Goal: Task Accomplishment & Management: Manage account settings

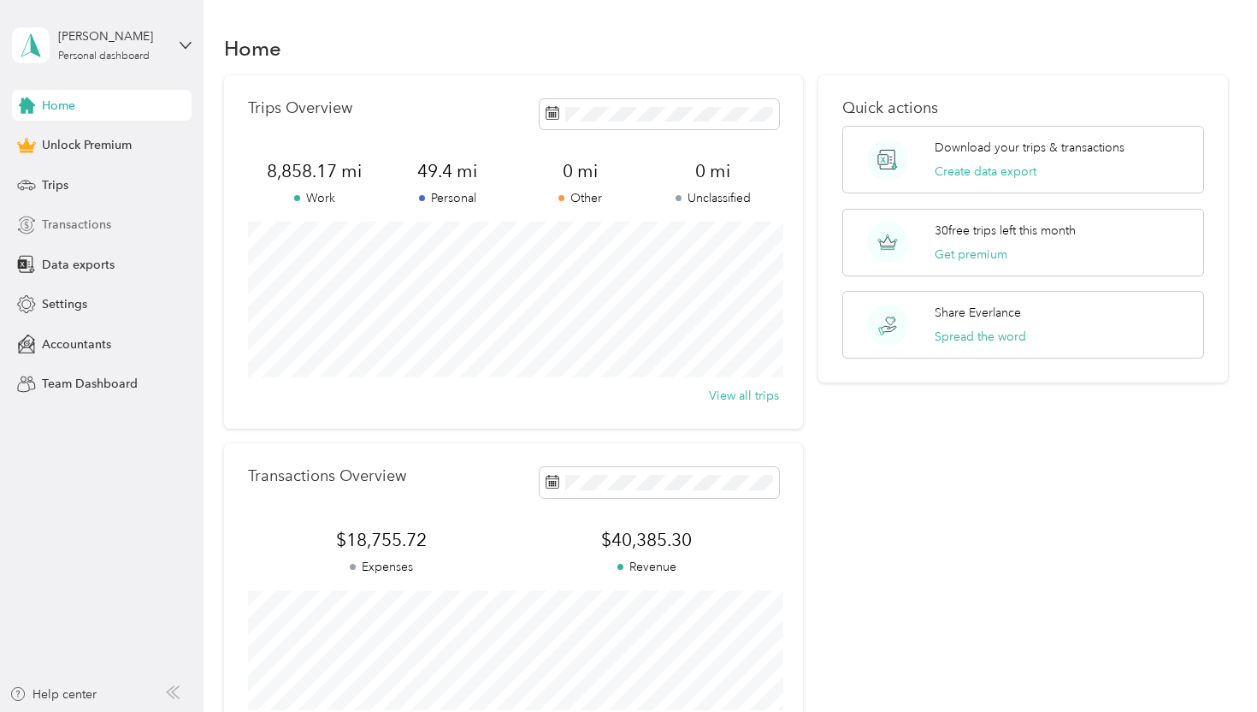
click at [90, 216] on span "Transactions" at bounding box center [76, 225] width 69 height 18
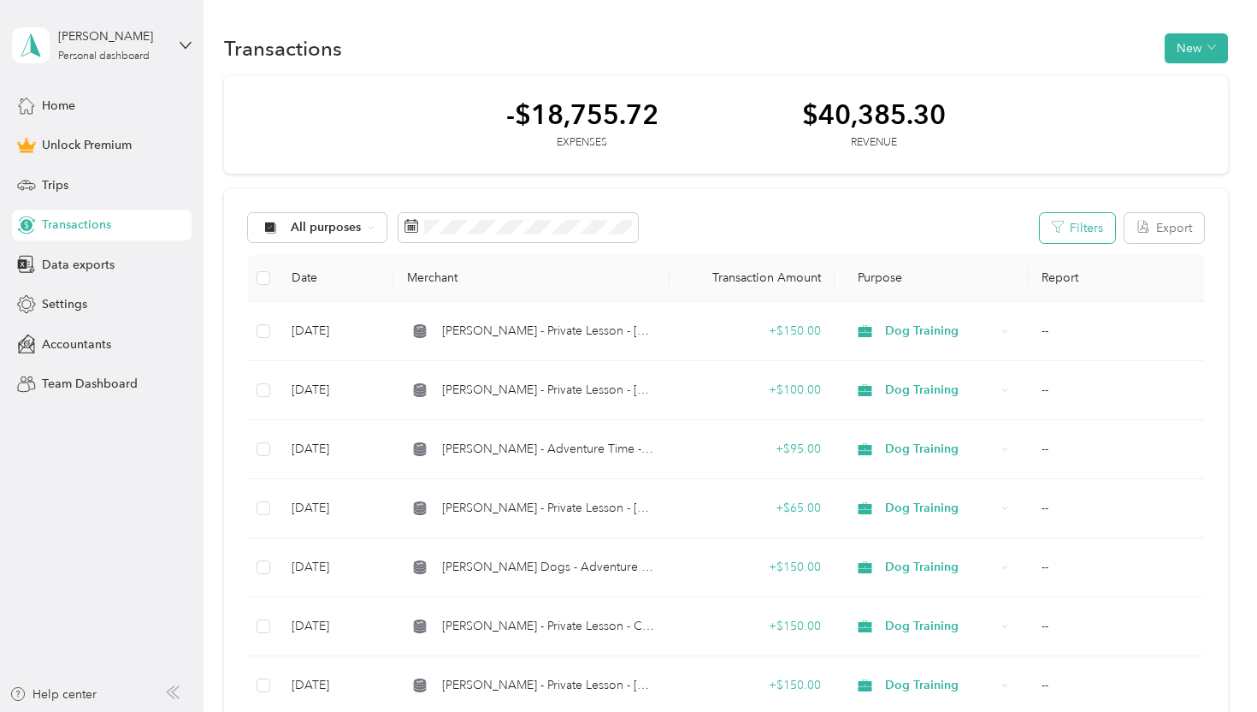
click at [1102, 232] on button "Filters" at bounding box center [1077, 228] width 75 height 30
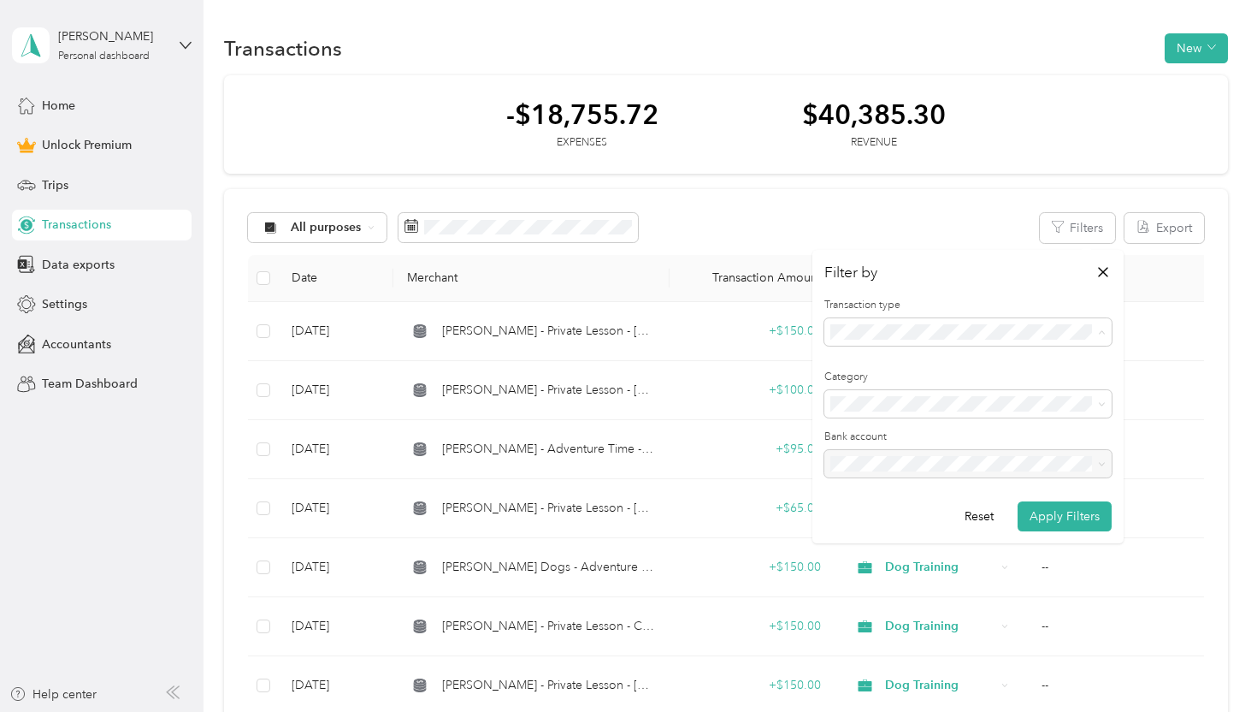
click at [936, 400] on ol "All transactions Expense Revenue" at bounding box center [968, 392] width 287 height 90
click at [877, 393] on span "Expense" at bounding box center [859, 391] width 46 height 15
click at [1089, 511] on button "Apply Filters" at bounding box center [1065, 516] width 94 height 30
